Goal: Task Accomplishment & Management: Use online tool/utility

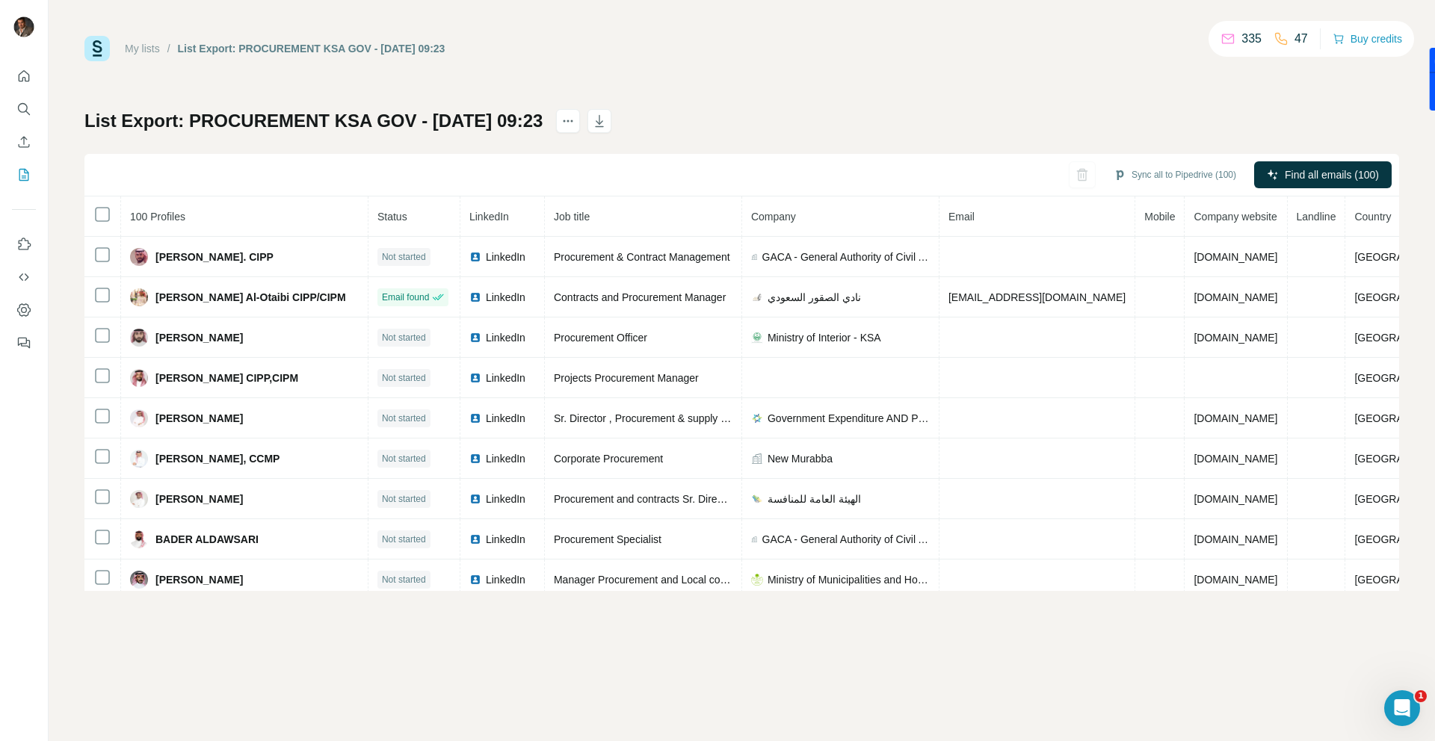
click at [791, 217] on span "Company" at bounding box center [773, 217] width 45 height 12
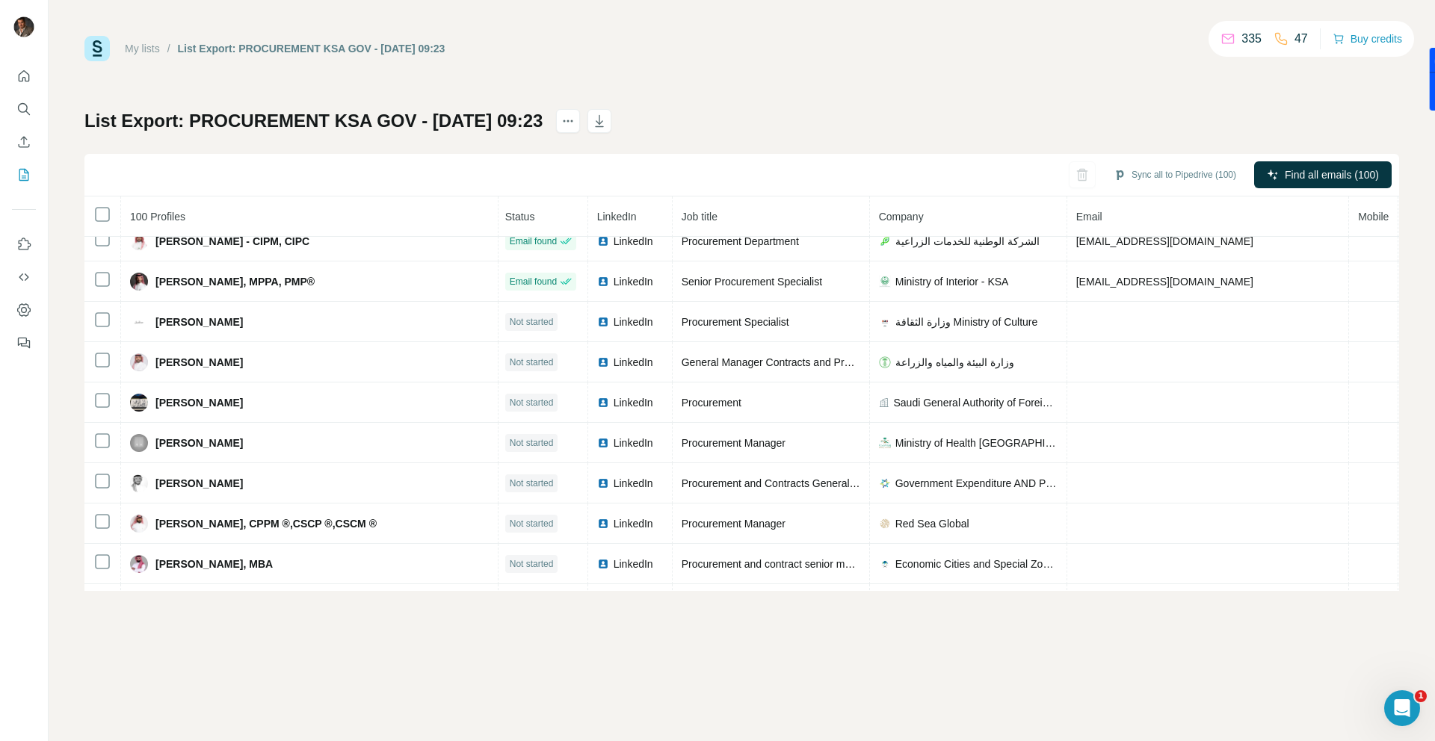
scroll to position [0, 2]
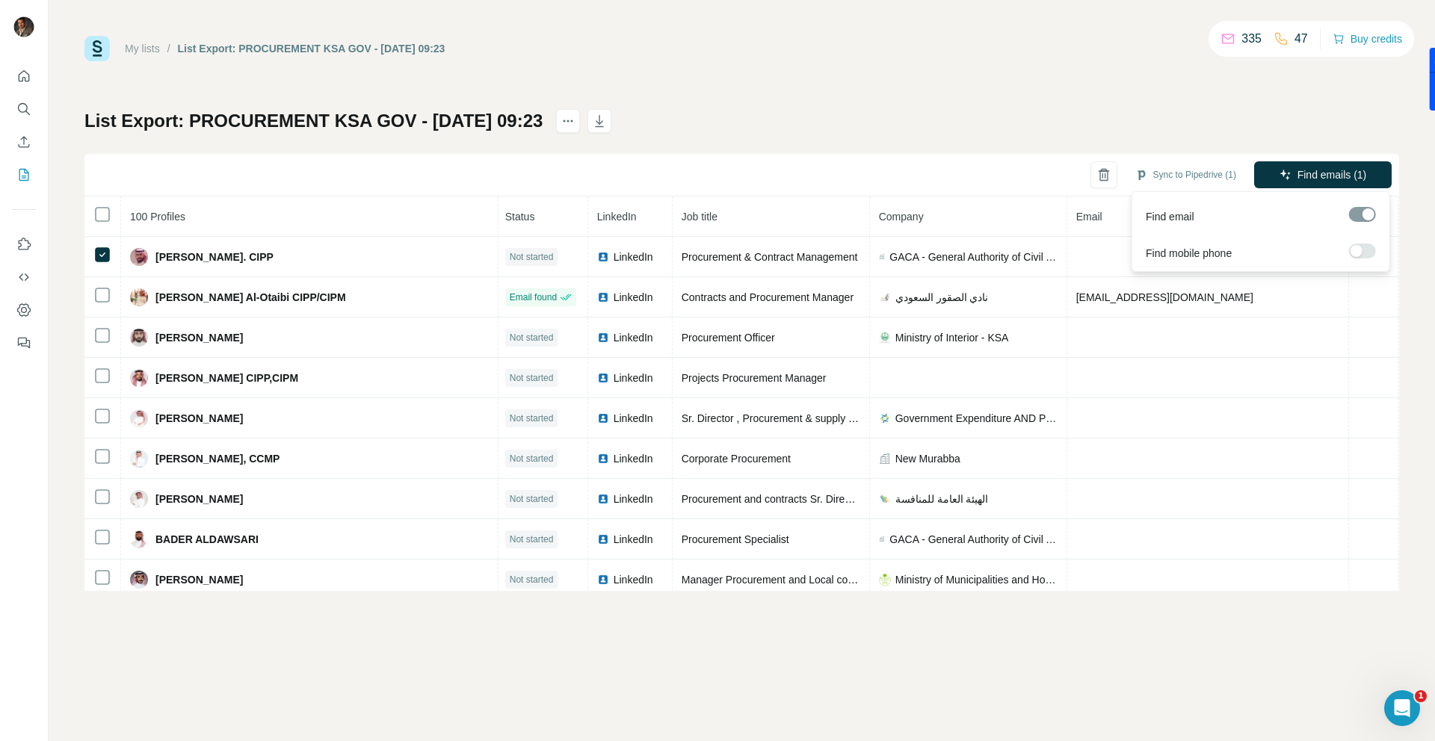
click at [1359, 249] on div at bounding box center [1357, 251] width 12 height 12
click at [1324, 170] on span "Find emails & mobiles (1)" at bounding box center [1306, 174] width 118 height 15
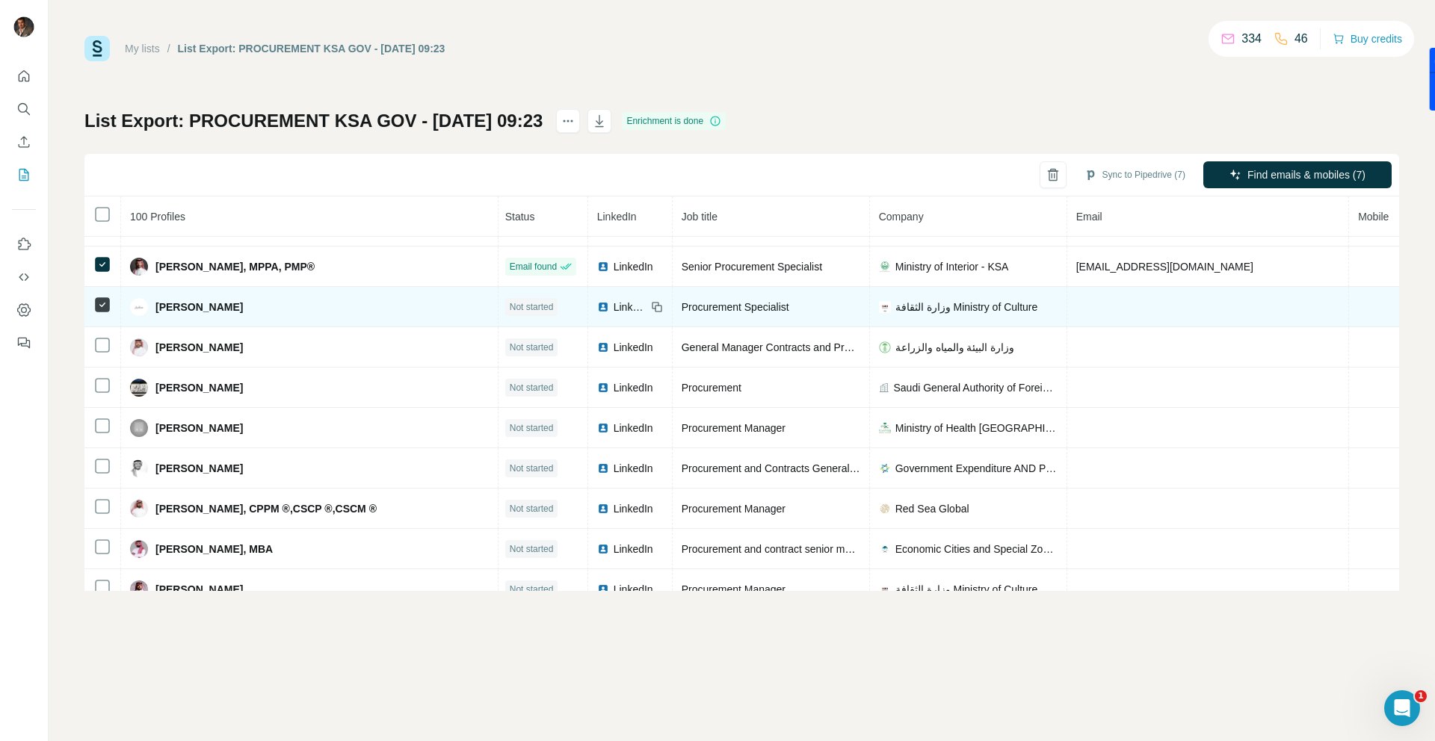
scroll to position [397, 2]
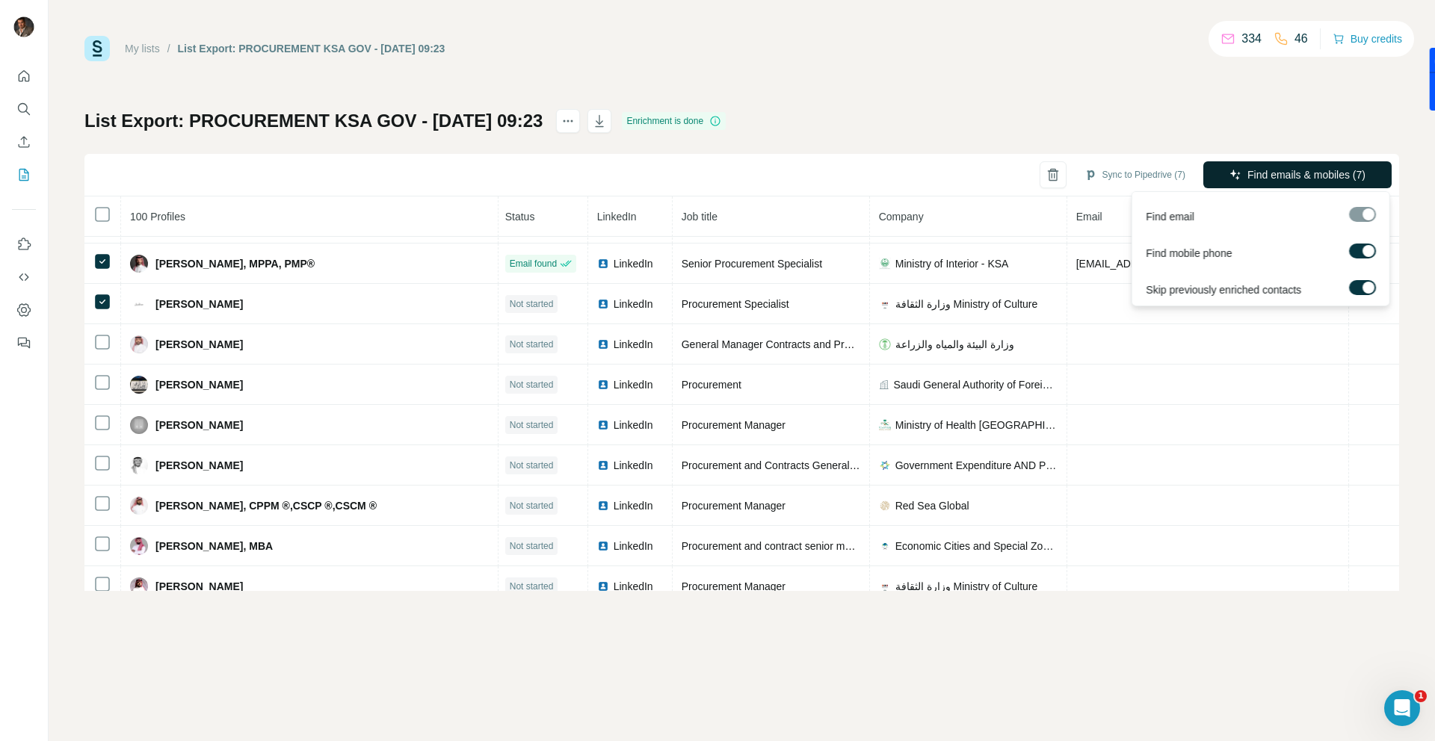
click at [1261, 176] on span "Find emails & mobiles (7)" at bounding box center [1306, 174] width 118 height 15
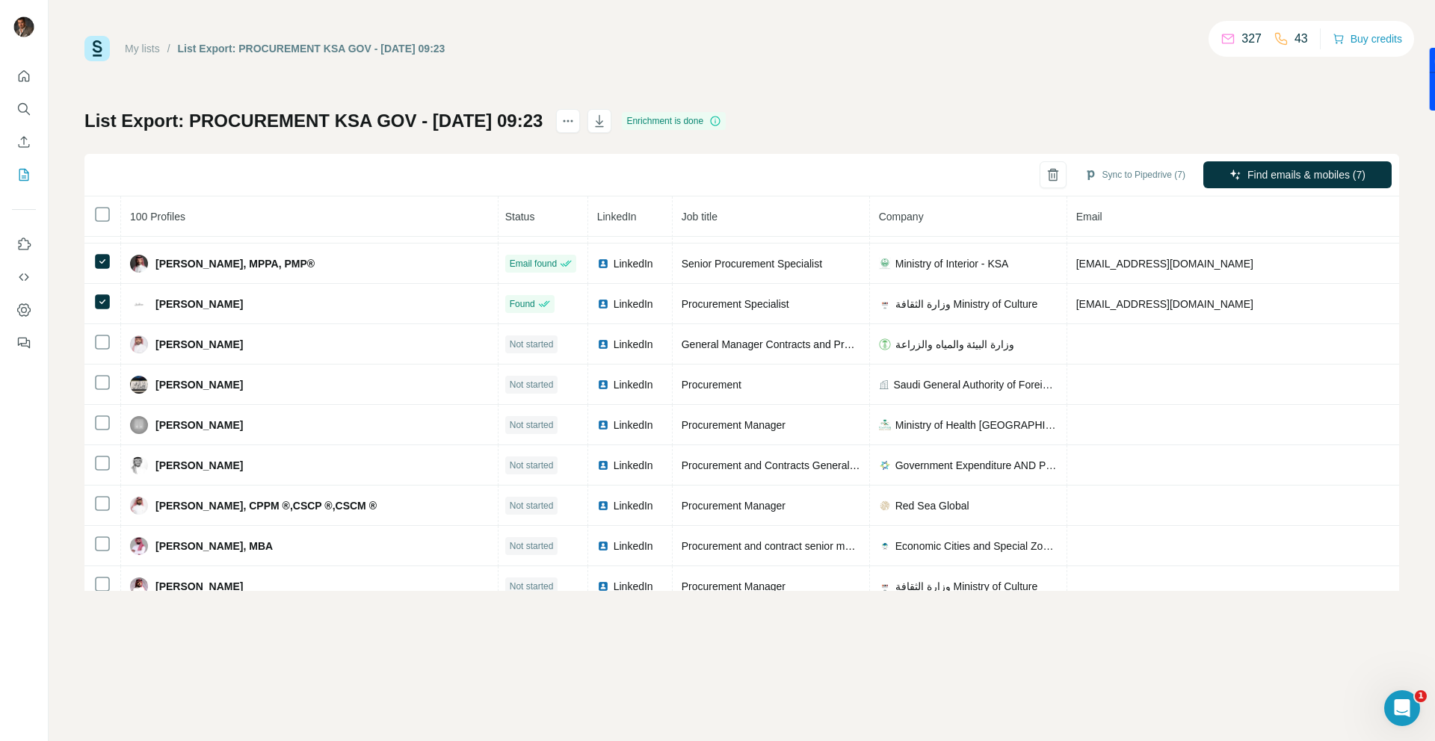
click at [1052, 633] on div "My lists / List Export: PROCUREMENT KSA GOV - [DATE] 09:23 327 43 Buy credits L…" at bounding box center [742, 370] width 1386 height 741
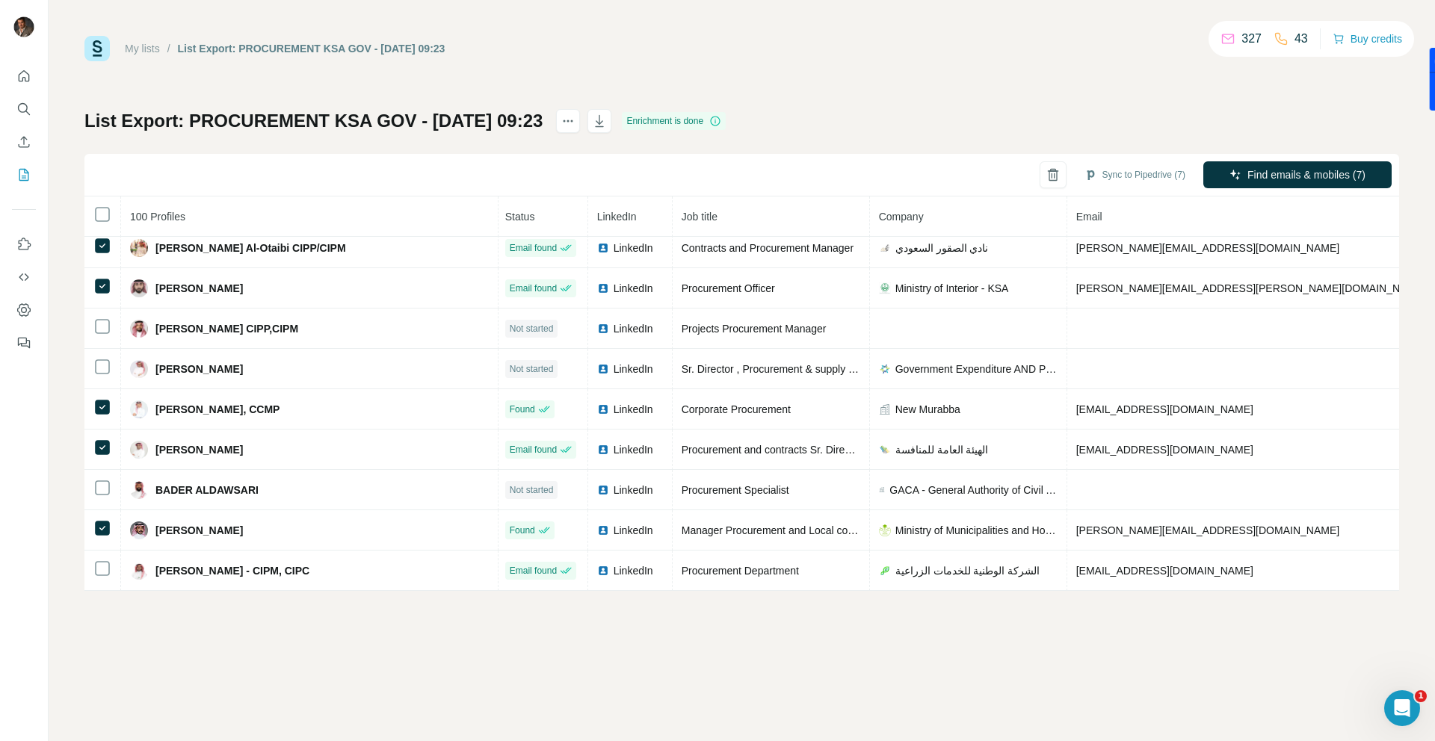
scroll to position [0, 2]
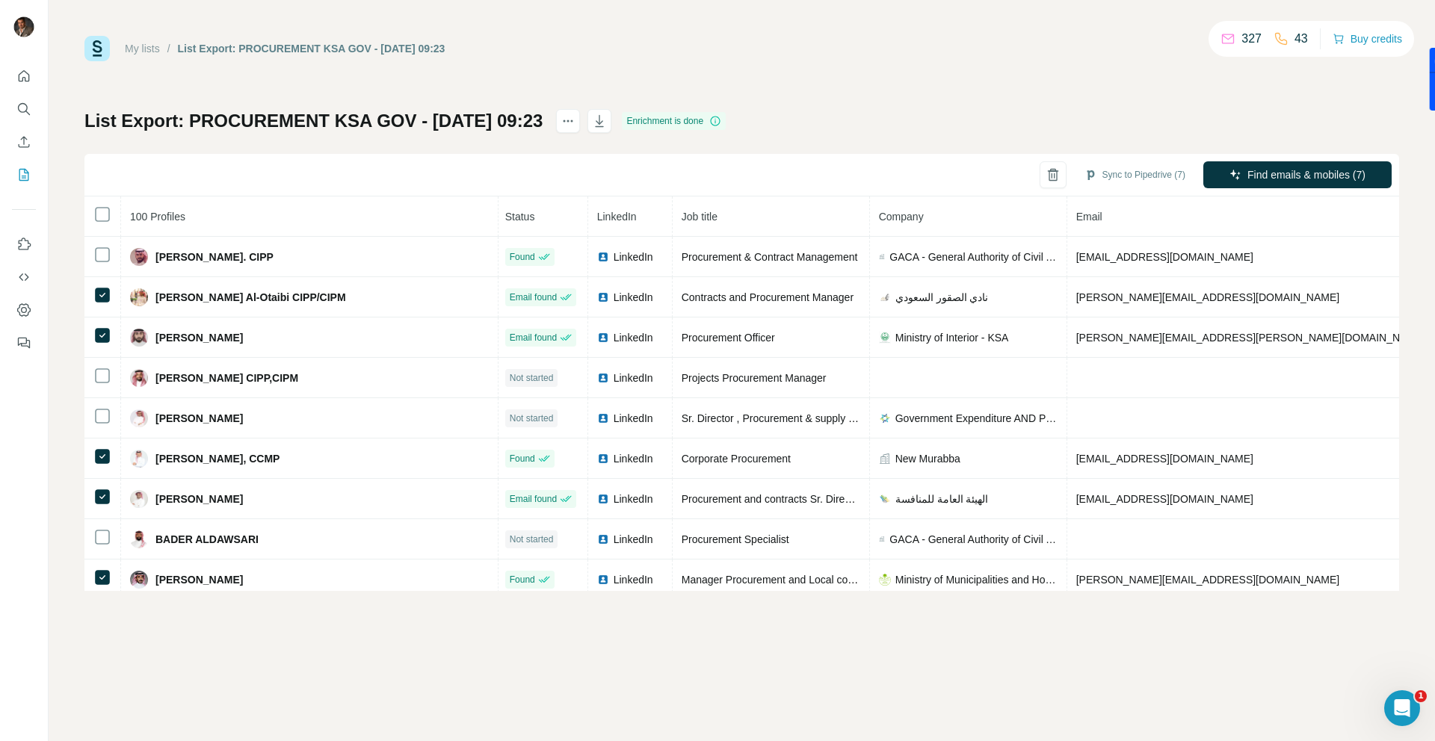
click at [1212, 93] on div "My lists / List Export: PROCUREMENT KSA GOV - [DATE] 09:23 327 43 Buy credits L…" at bounding box center [741, 313] width 1315 height 555
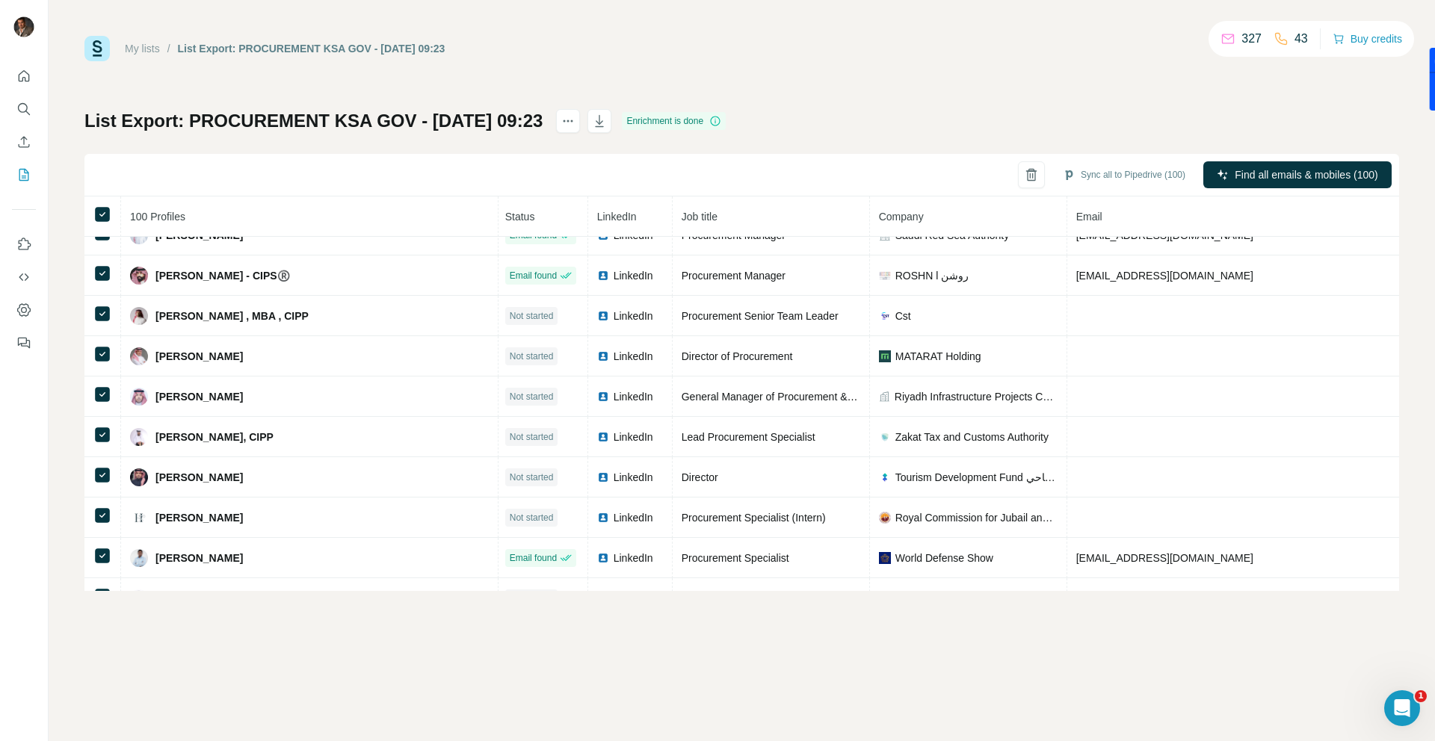
scroll to position [1158, 2]
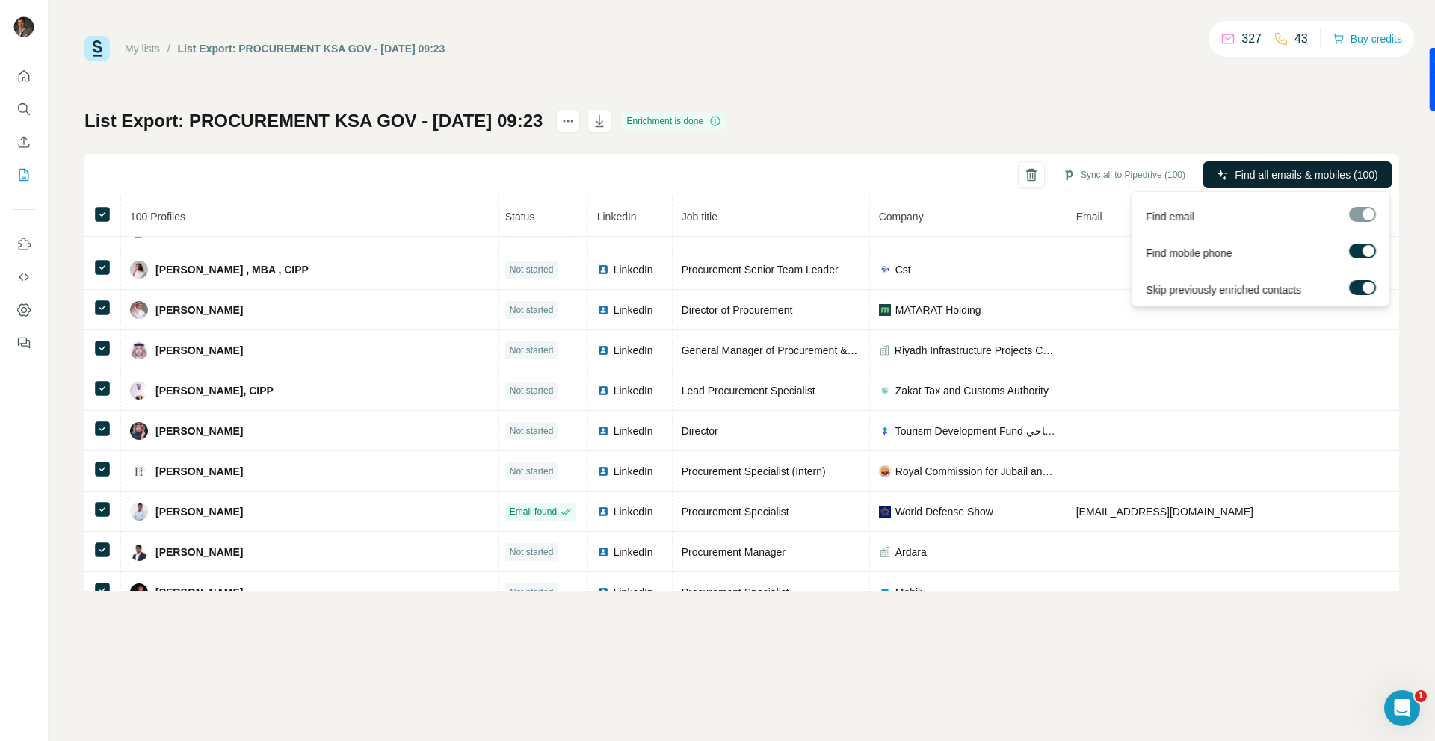
click at [1312, 174] on span "Find all emails & mobiles (100)" at bounding box center [1306, 174] width 143 height 15
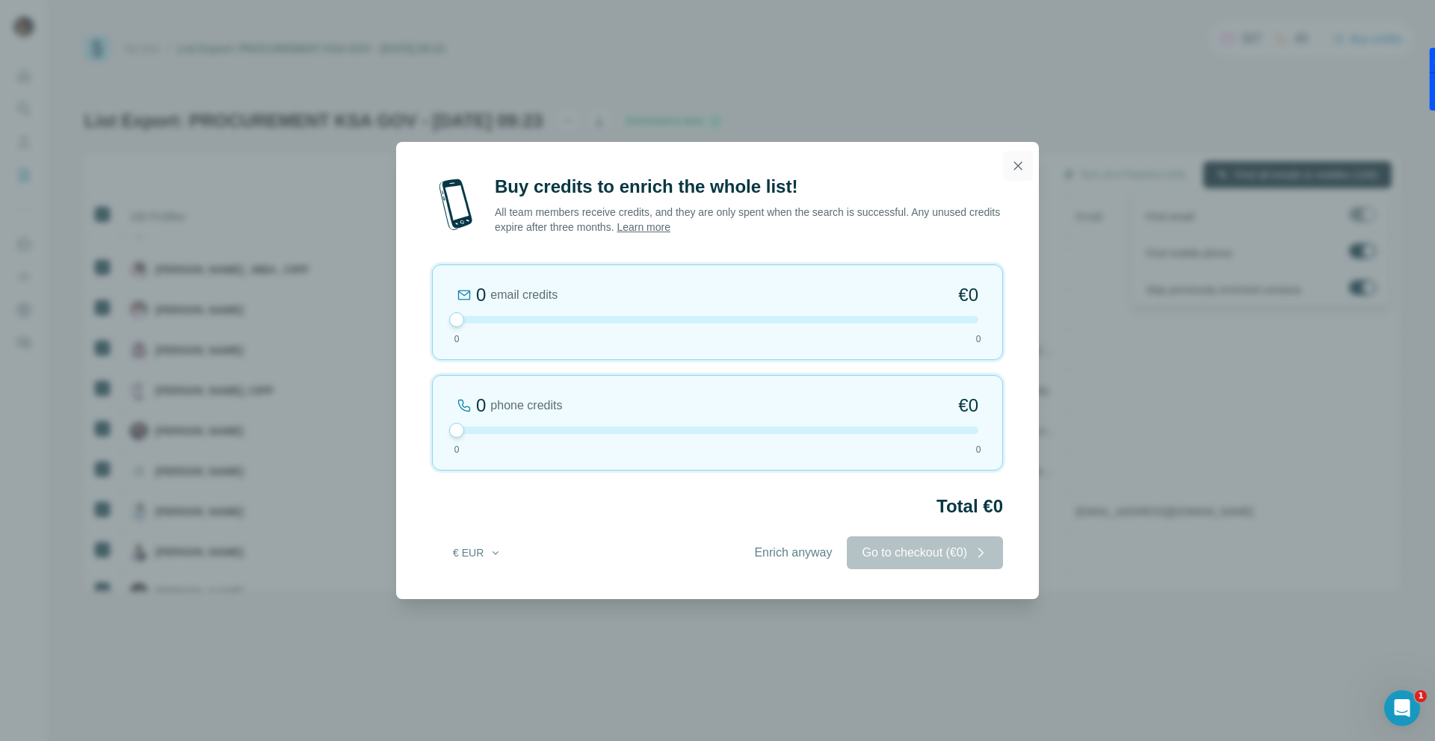
click at [1019, 175] on div "Buy credits to enrich the whole list! All team members receive credits, and the…" at bounding box center [717, 387] width 643 height 425
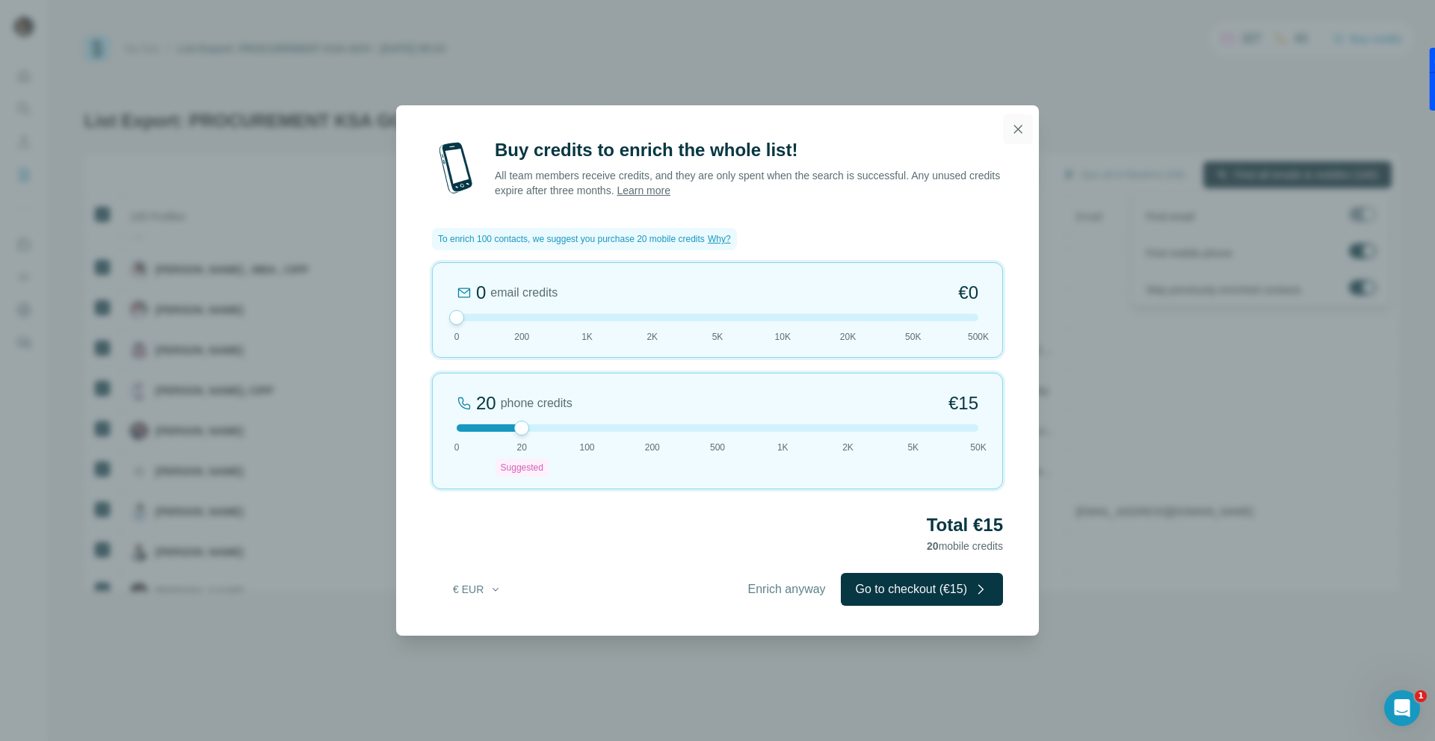
click at [1022, 130] on icon "button" at bounding box center [1018, 129] width 15 height 15
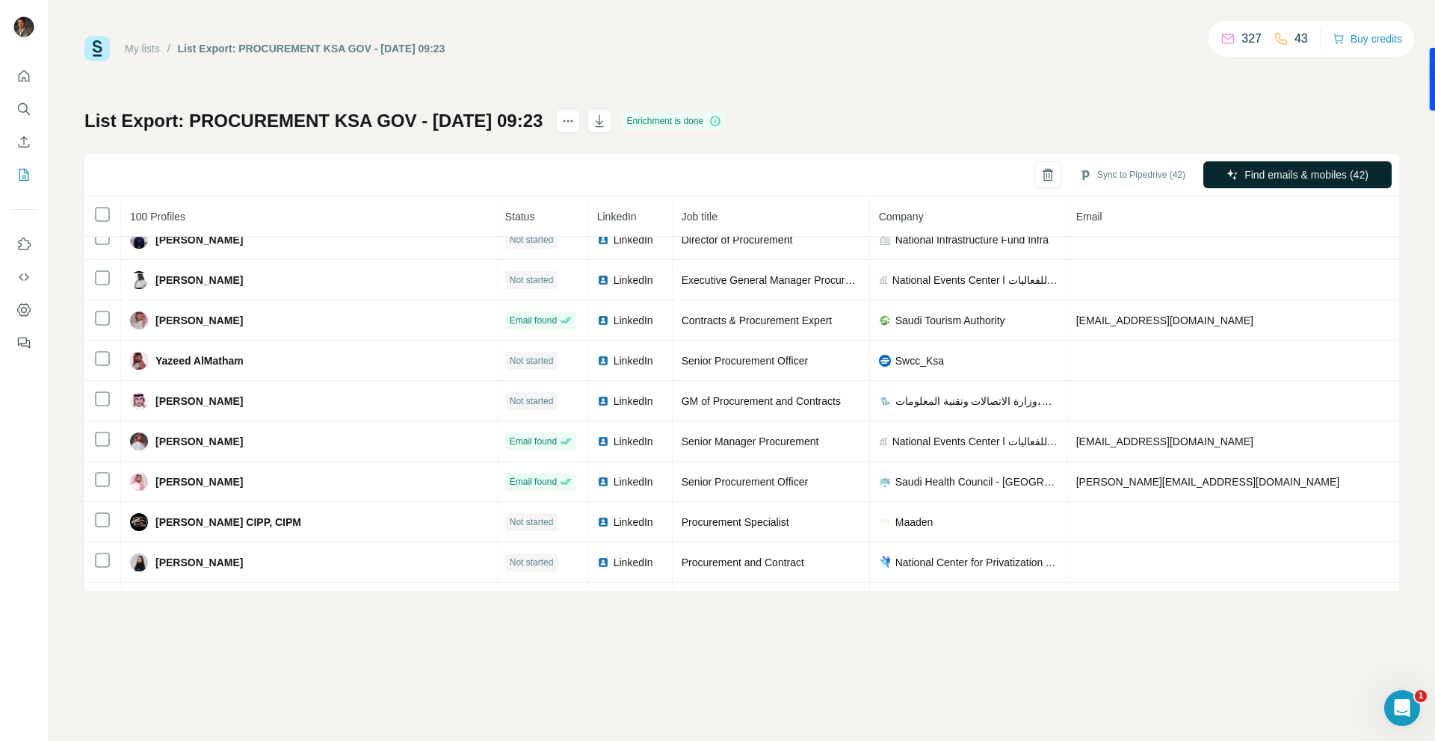
scroll to position [2875, 2]
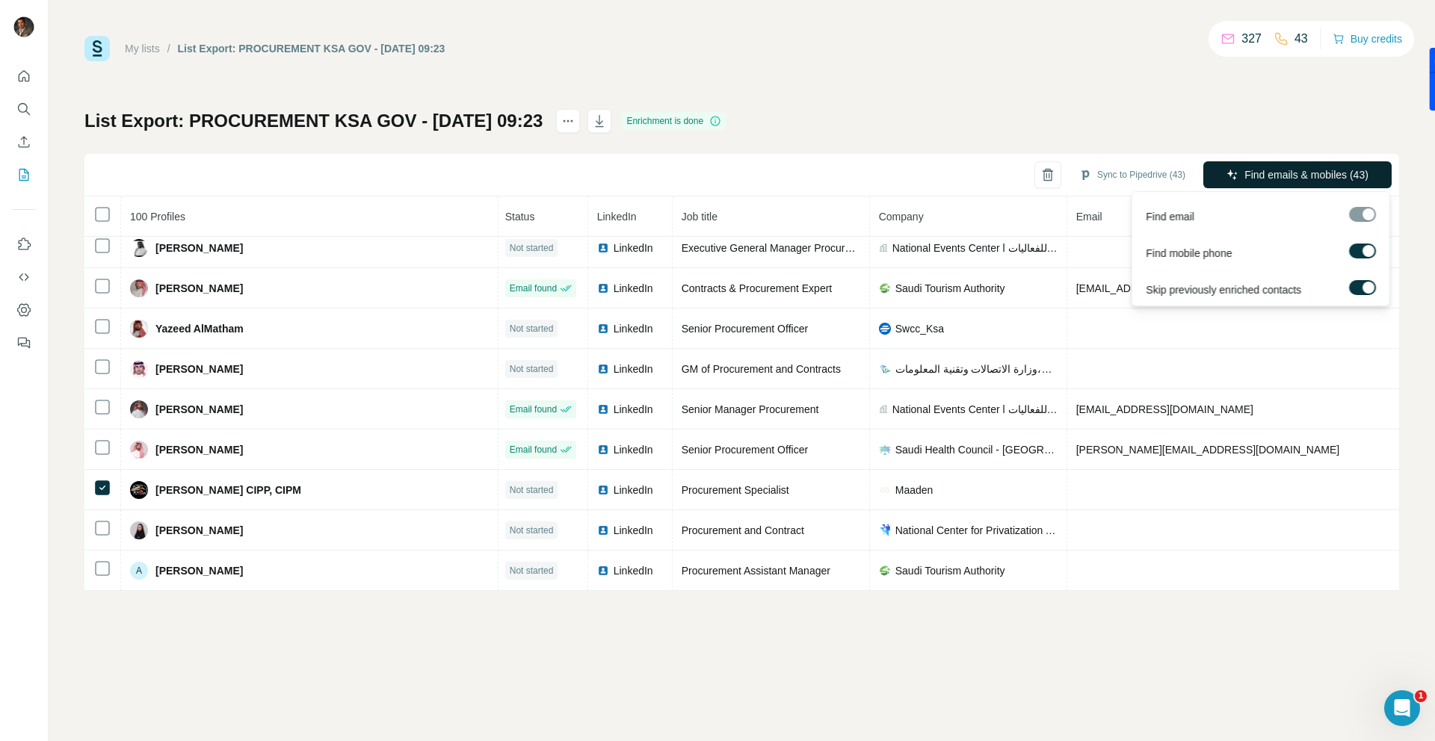
click at [1351, 170] on span "Find emails & mobiles (43)" at bounding box center [1306, 174] width 124 height 15
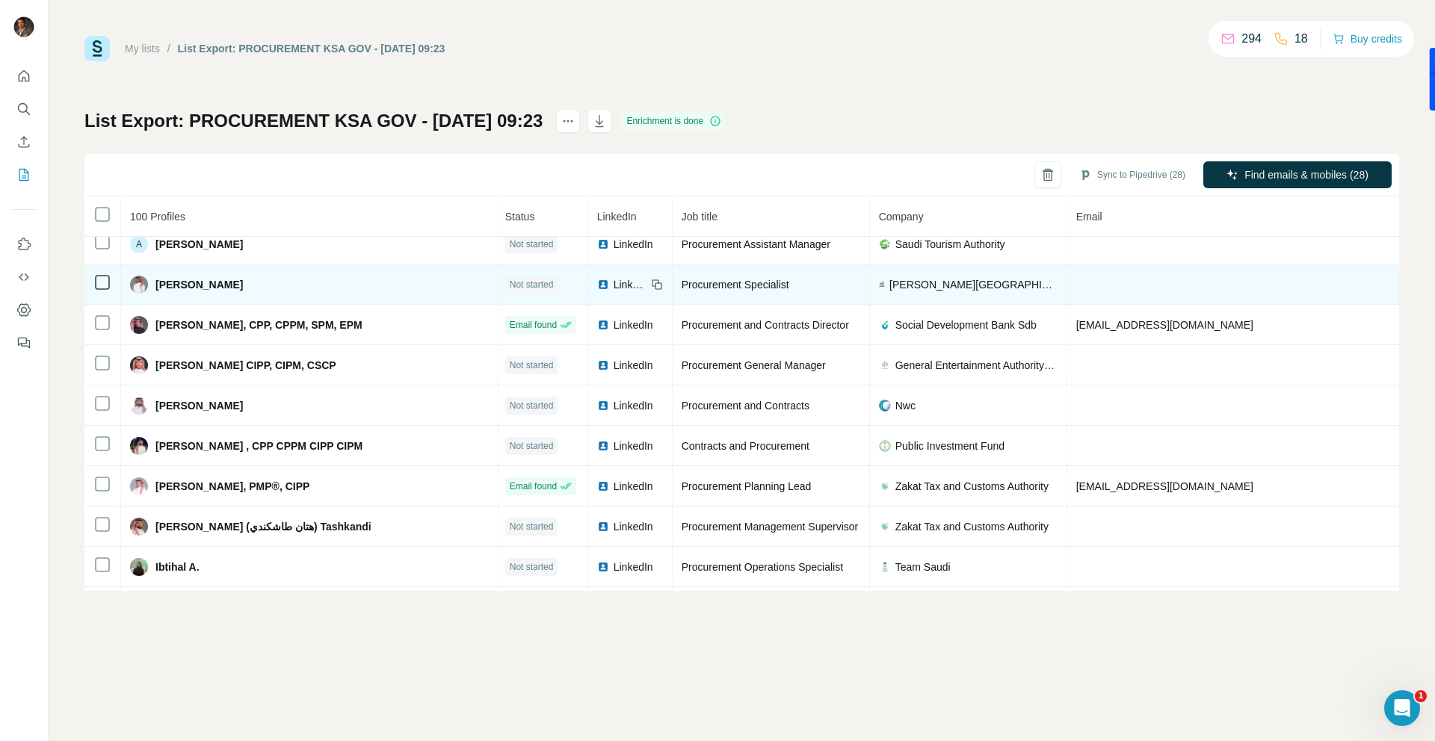
scroll to position [3278, 2]
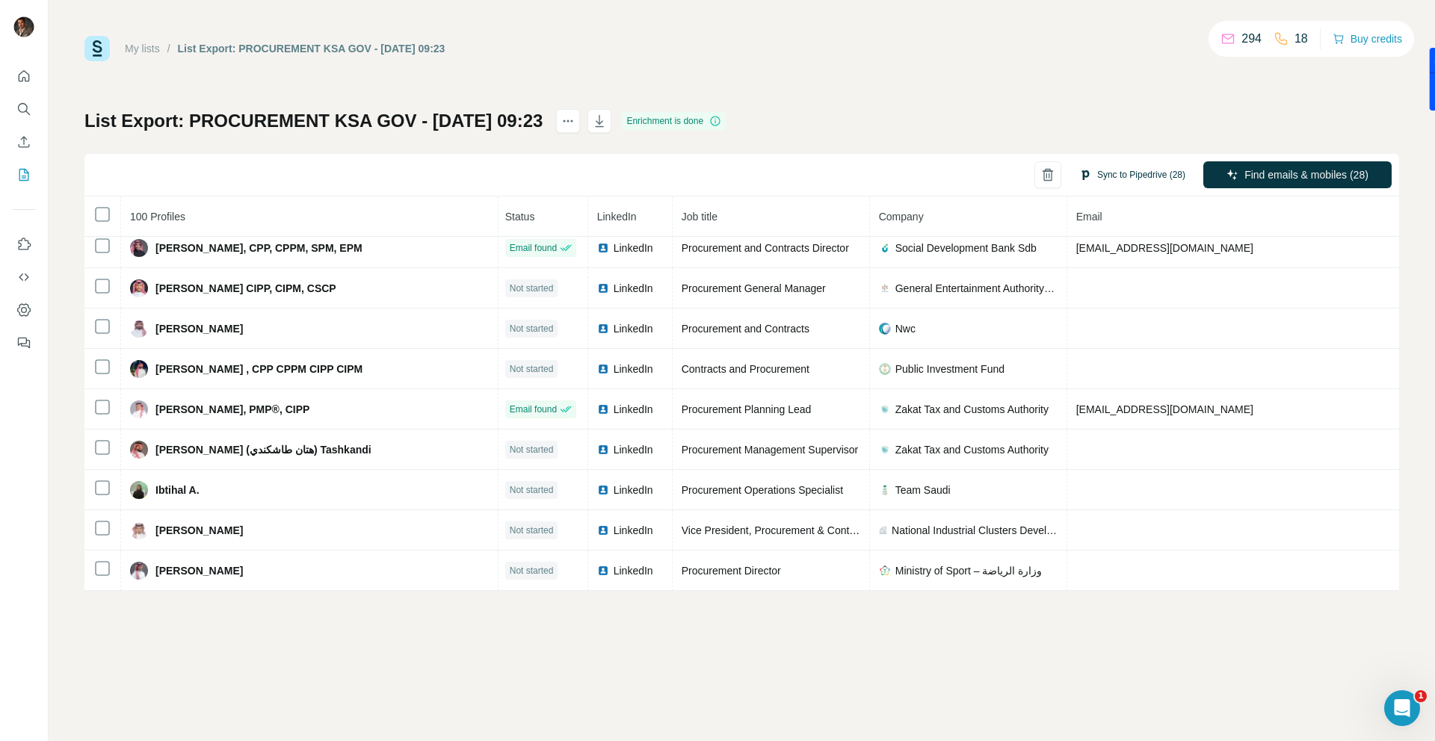
click at [1151, 172] on button "Sync to Pipedrive (28)" at bounding box center [1132, 175] width 127 height 22
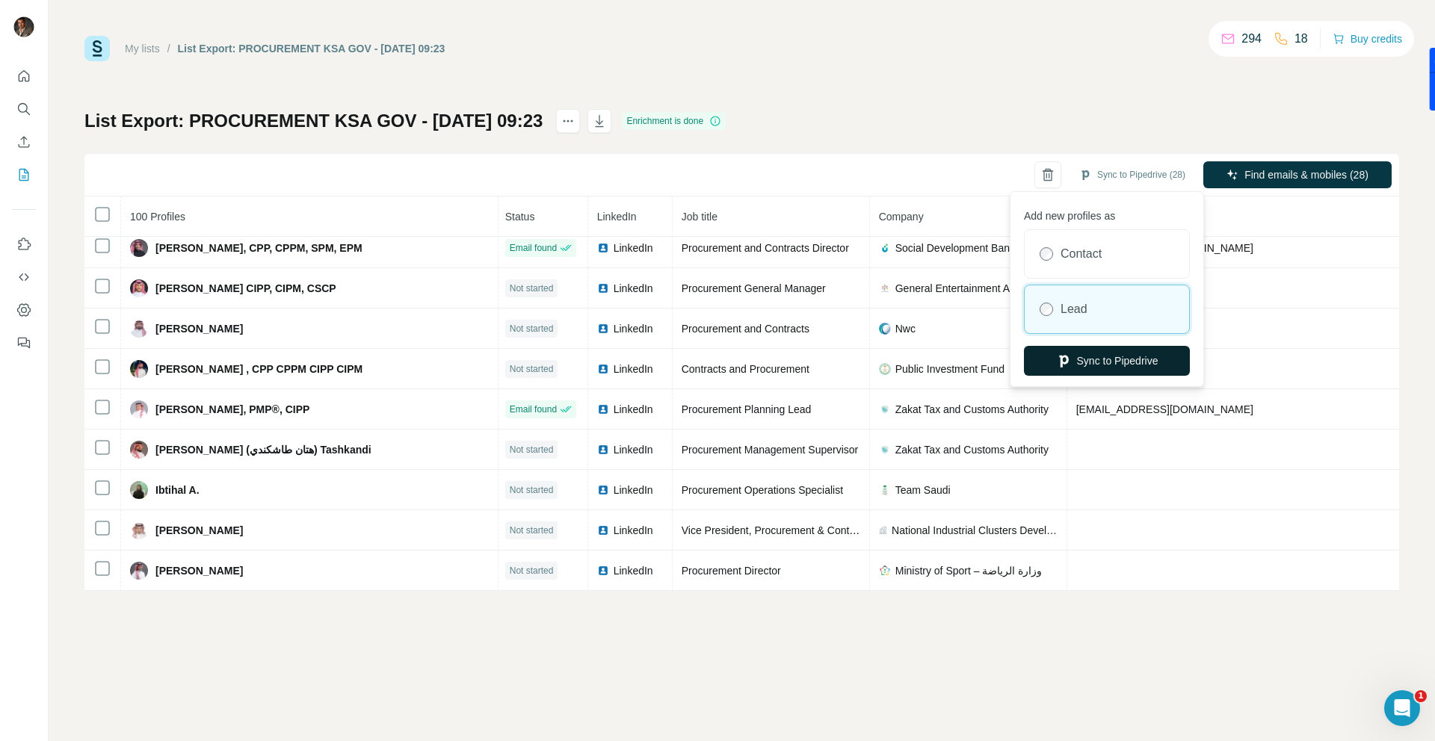
click at [1125, 362] on button "Sync to Pipedrive" at bounding box center [1107, 361] width 166 height 30
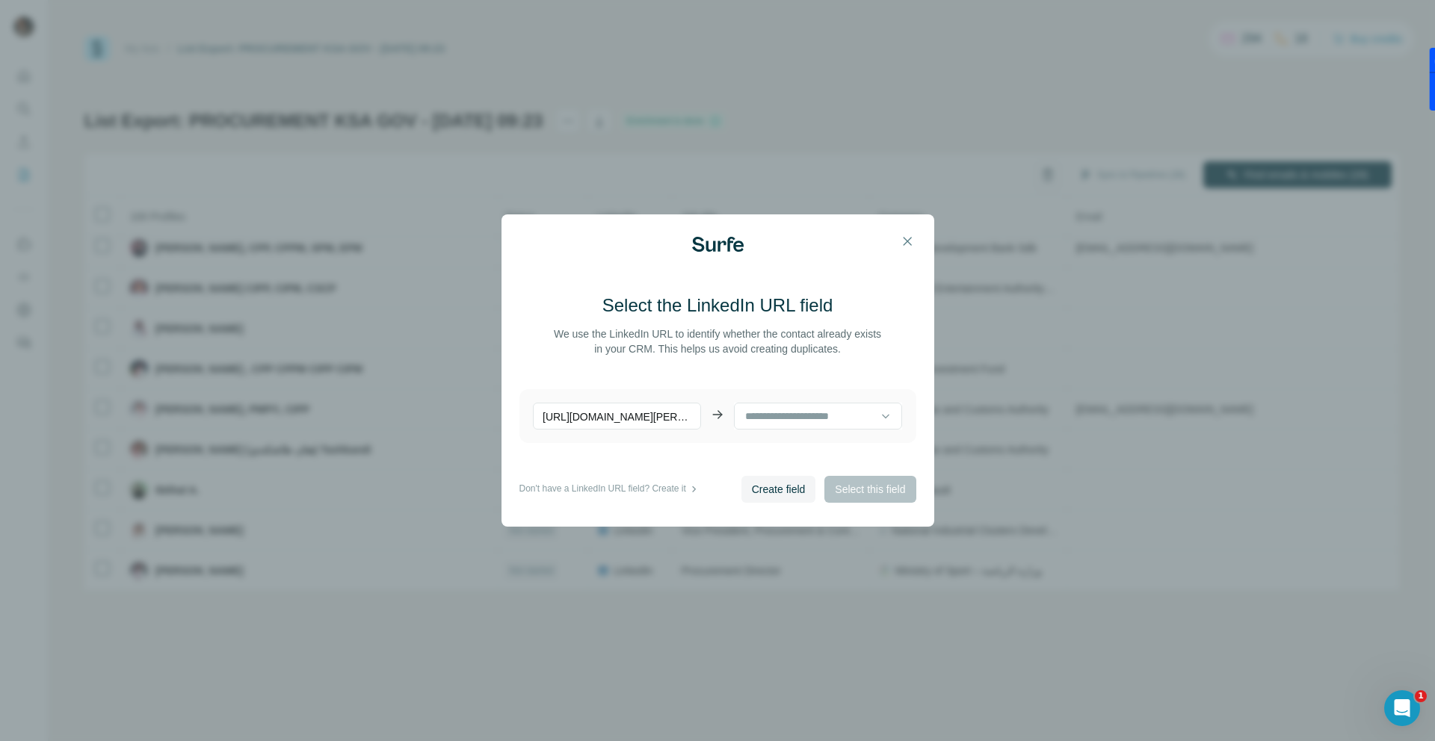
click at [883, 421] on icon at bounding box center [885, 416] width 15 height 15
click at [833, 453] on div "Job Title" at bounding box center [818, 449] width 143 height 15
click at [877, 494] on span "Select this field" at bounding box center [870, 489] width 70 height 15
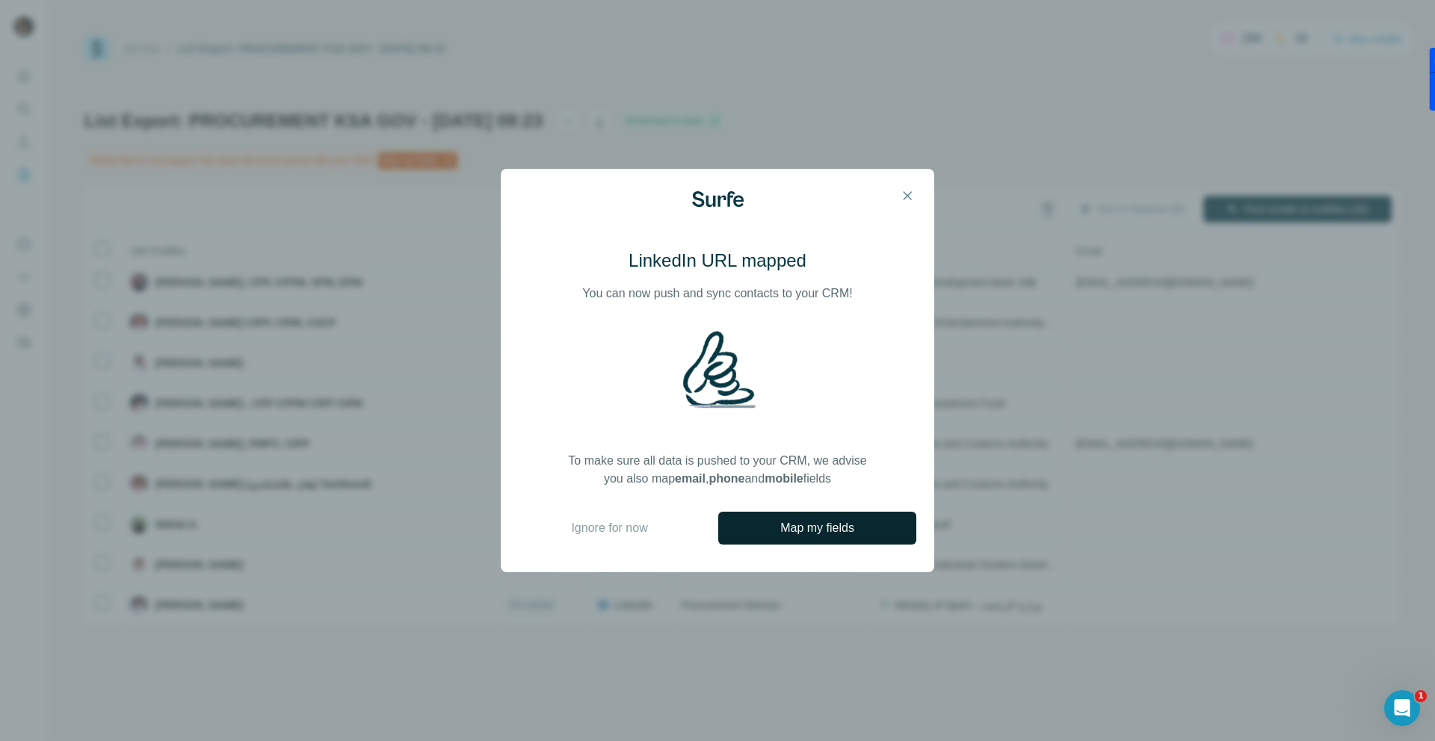
click at [845, 531] on span "Map my fields" at bounding box center [817, 528] width 74 height 18
click at [642, 534] on span "Ignore for now" at bounding box center [609, 528] width 76 height 18
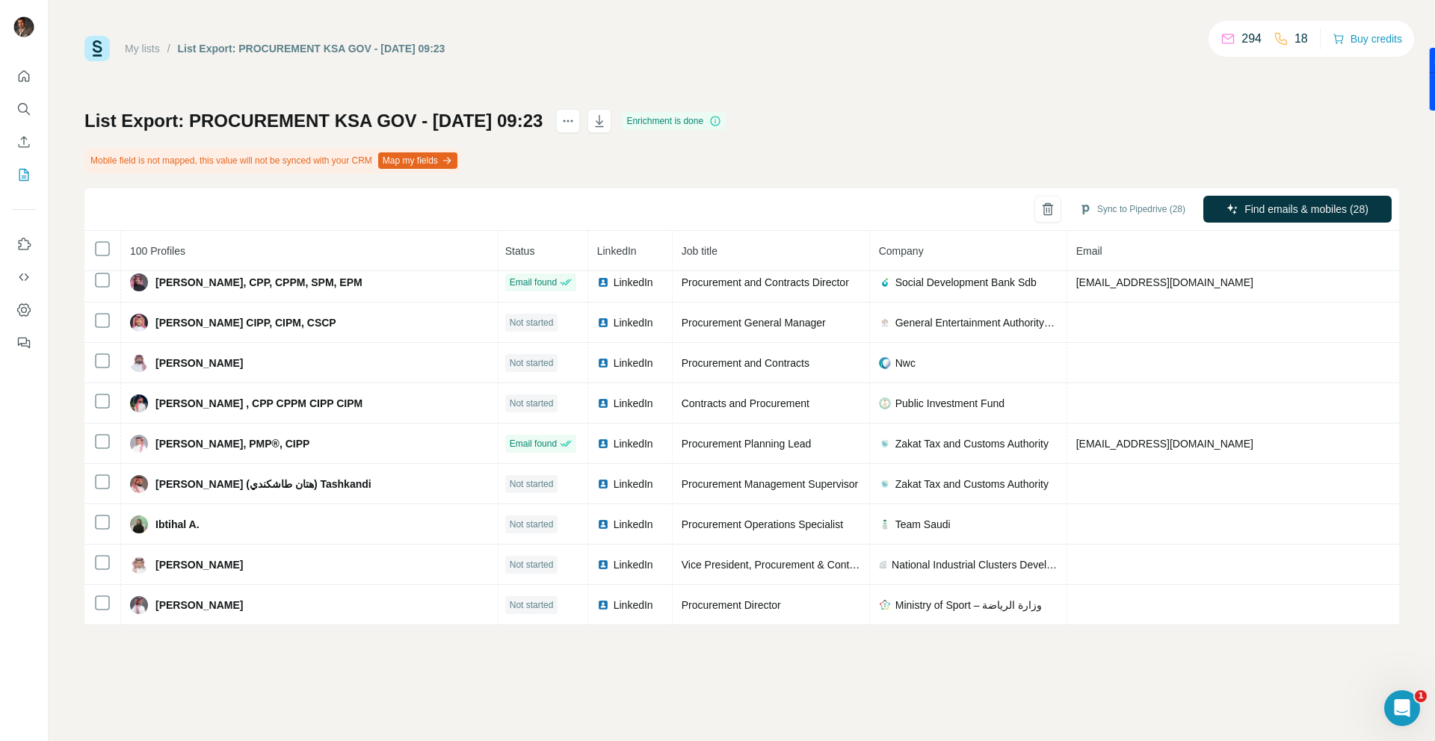
click at [453, 161] on icon "button" at bounding box center [447, 161] width 12 height 12
click at [1157, 212] on button "Sync to Pipedrive (28)" at bounding box center [1132, 209] width 127 height 22
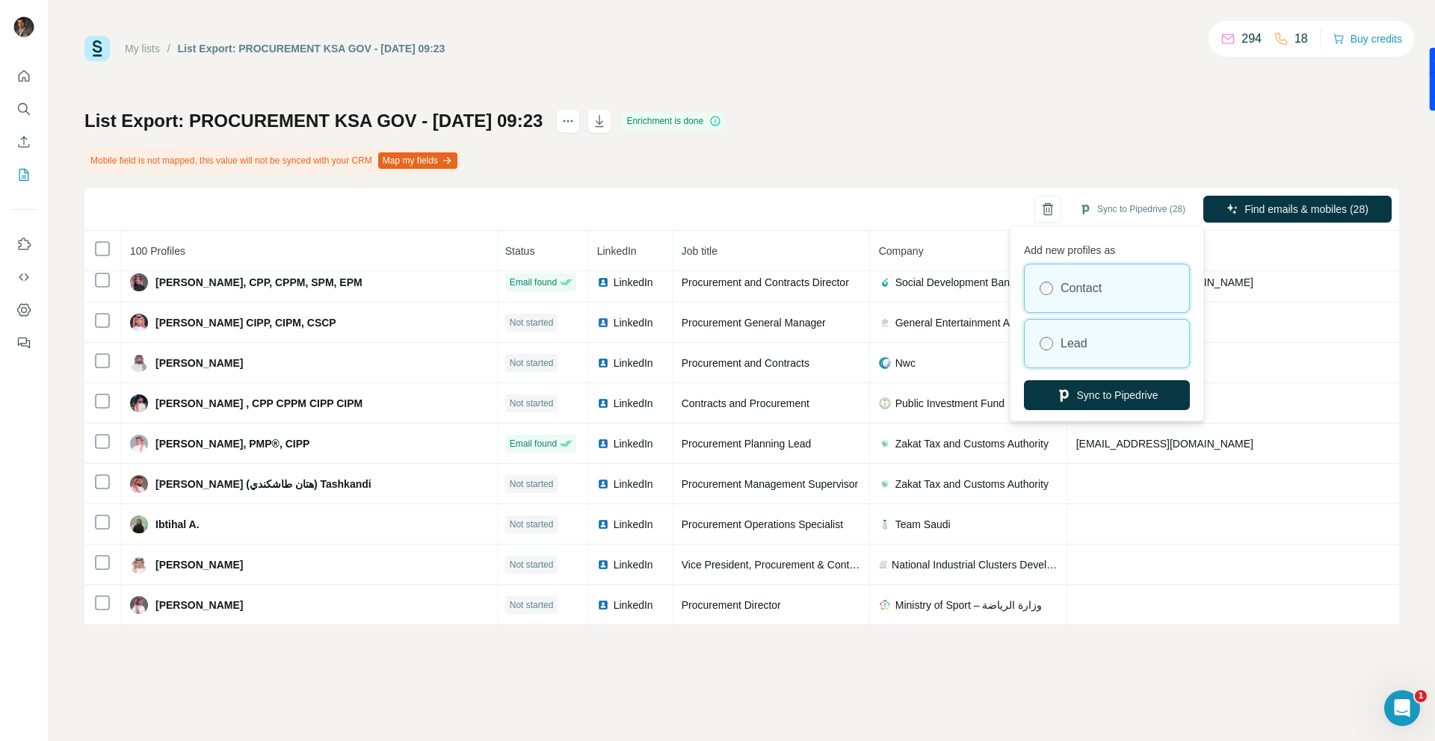
click at [1072, 347] on label "Lead" at bounding box center [1074, 344] width 27 height 18
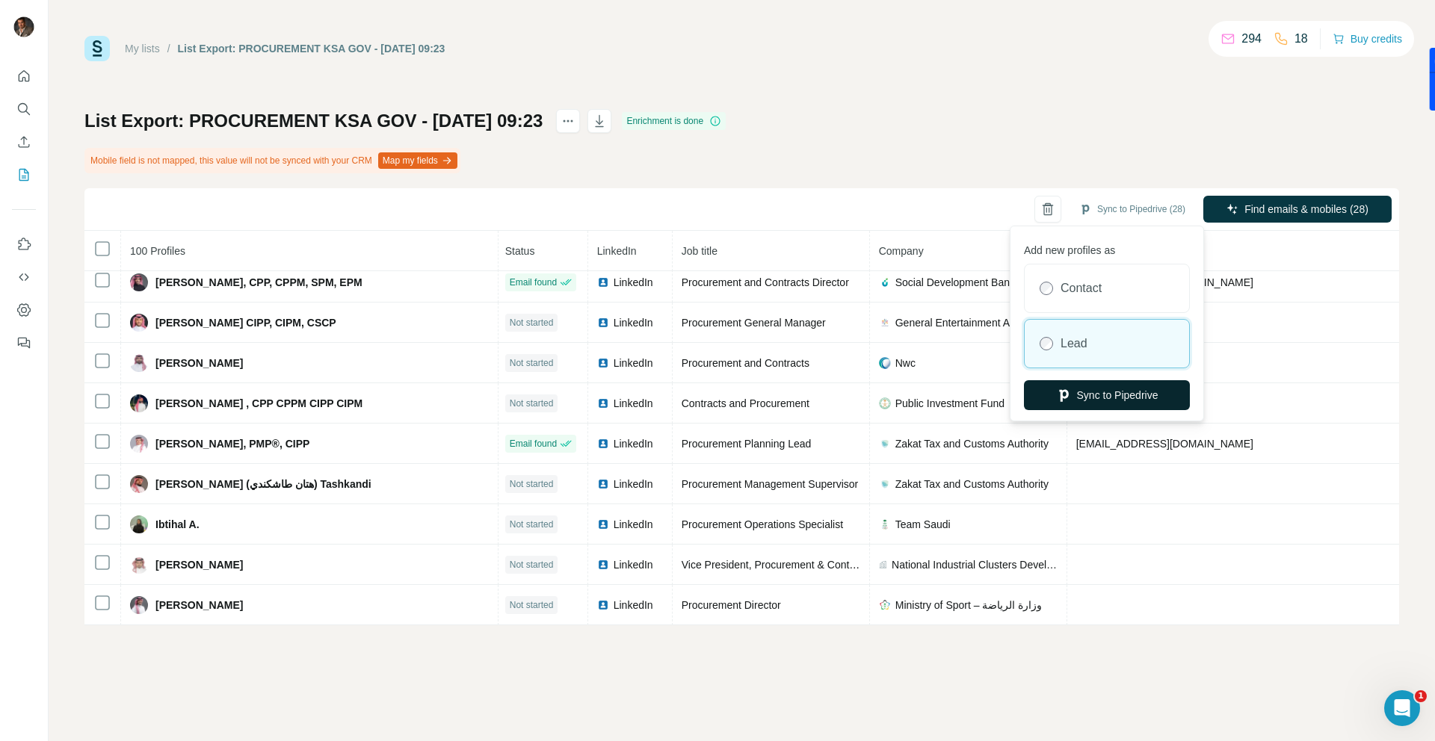
click at [1102, 396] on button "Sync to Pipedrive" at bounding box center [1107, 395] width 166 height 30
